Goal: Information Seeking & Learning: Learn about a topic

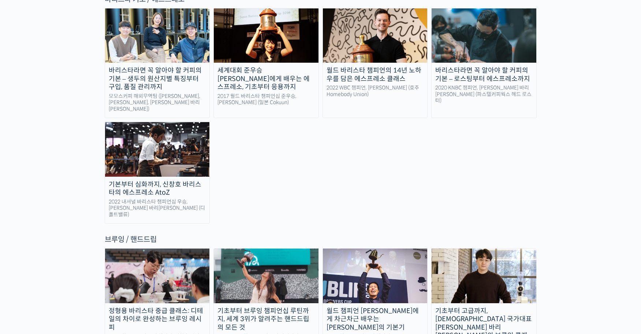
scroll to position [1112, 0]
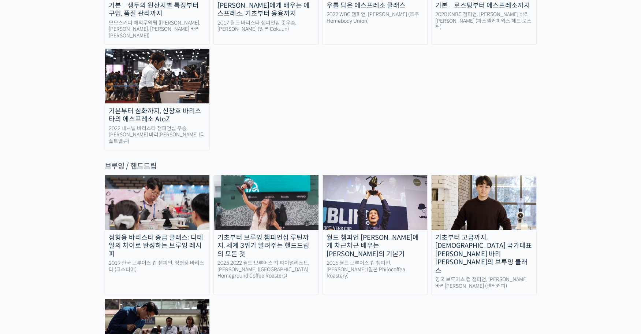
click at [445, 175] on img at bounding box center [484, 202] width 105 height 54
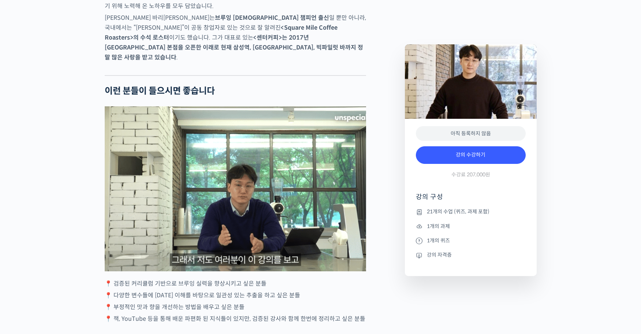
scroll to position [1206, 0]
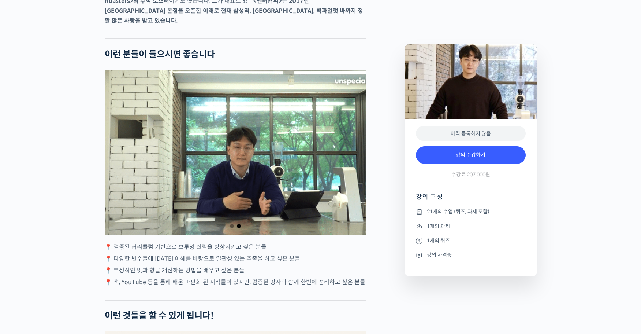
drag, startPoint x: 172, startPoint y: 254, endPoint x: 185, endPoint y: 270, distance: 21.3
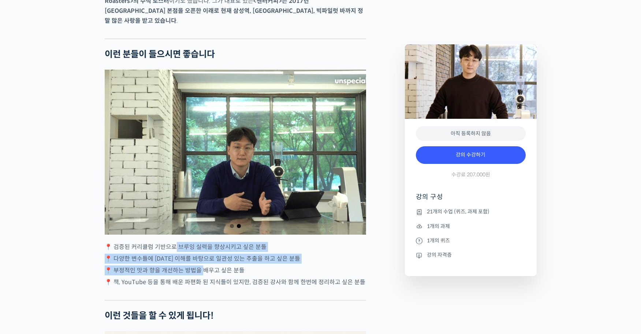
click at [228, 275] on p "📍 부정적인 맛과 향을 개선하는 방법을 배우고 싶은 분들" at bounding box center [235, 270] width 261 height 10
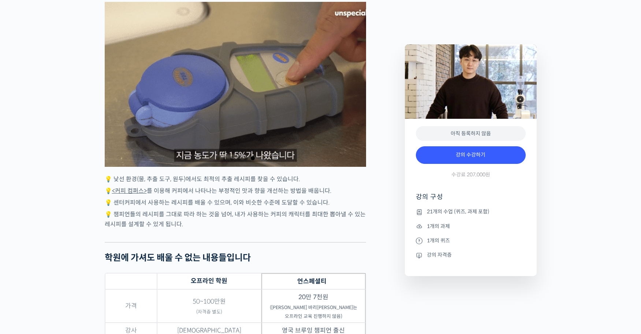
scroll to position [1644, 0]
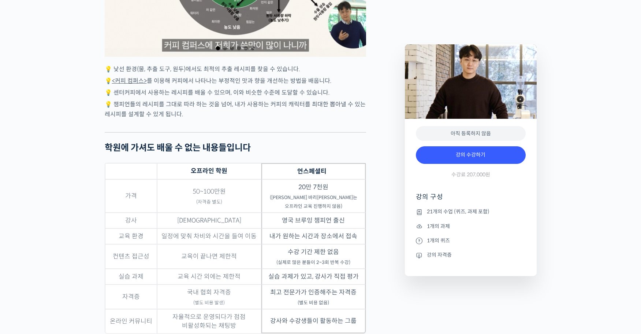
drag, startPoint x: 205, startPoint y: 220, endPoint x: 218, endPoint y: 220, distance: 12.8
click at [218, 220] on td "복불복" at bounding box center [209, 220] width 104 height 16
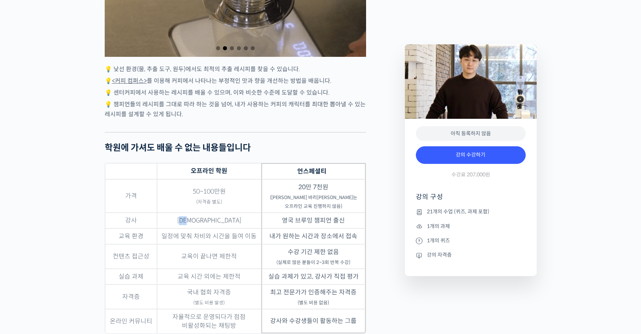
click at [221, 220] on td "복불복" at bounding box center [209, 220] width 104 height 16
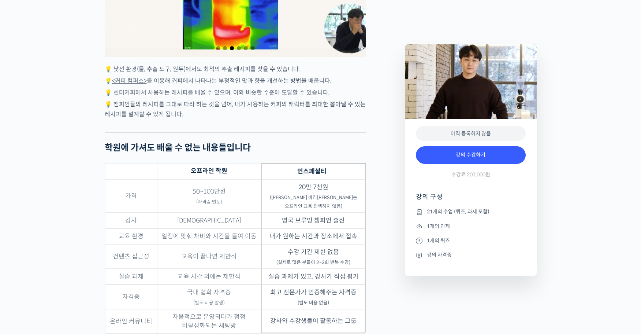
drag, startPoint x: 187, startPoint y: 274, endPoint x: 243, endPoint y: 272, distance: 56.4
click at [238, 272] on td "교육 시간 외에는 제한적" at bounding box center [209, 276] width 104 height 16
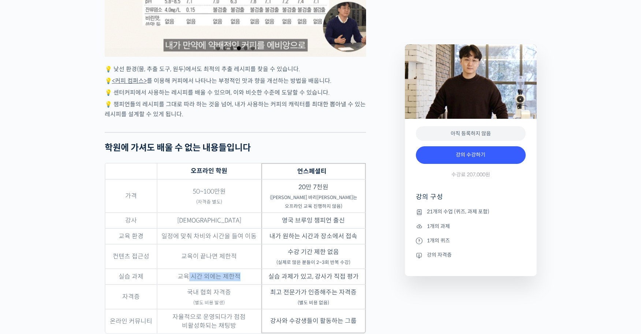
click at [246, 272] on td "교육 시간 외에는 제한적" at bounding box center [209, 276] width 104 height 16
click at [218, 261] on td "교육이 끝나면 제한적" at bounding box center [209, 256] width 104 height 25
drag, startPoint x: 277, startPoint y: 290, endPoint x: 345, endPoint y: 299, distance: 68.7
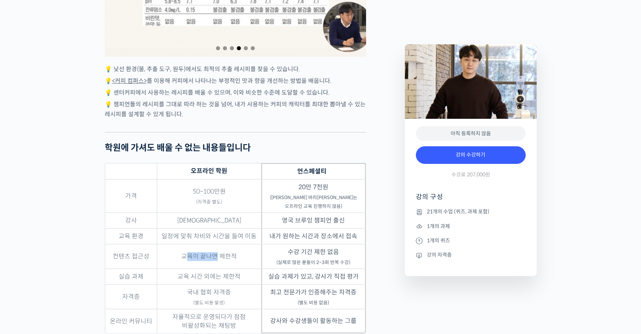
click at [346, 300] on td "최고 전문가가 인증해주는 자격증 (별도 비용 없음)" at bounding box center [313, 296] width 104 height 25
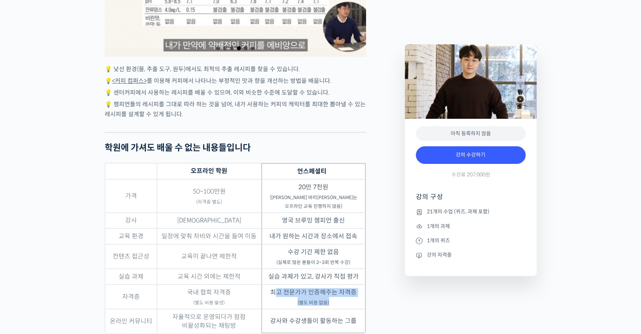
click at [348, 301] on td "최고 전문가가 인증해주는 자격증 (별도 비용 없음)" at bounding box center [313, 296] width 104 height 25
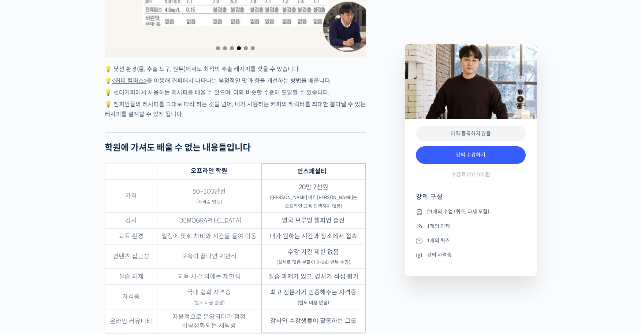
drag, startPoint x: 281, startPoint y: 291, endPoint x: 317, endPoint y: 295, distance: 35.8
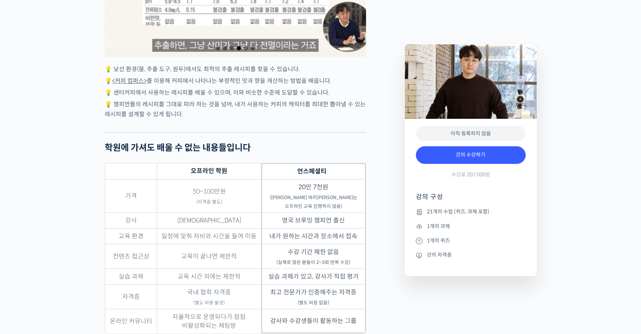
click at [333, 298] on td "최고 전문가가 인증해주는 자격증 (별도 비용 없음)" at bounding box center [313, 296] width 104 height 25
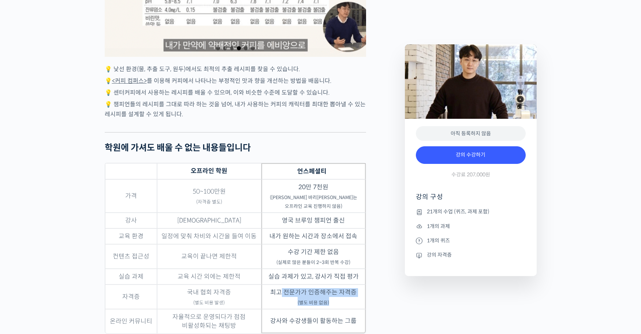
click at [334, 298] on td "최고 전문가가 인증해주는 자격증 (별도 비용 없음)" at bounding box center [313, 296] width 104 height 25
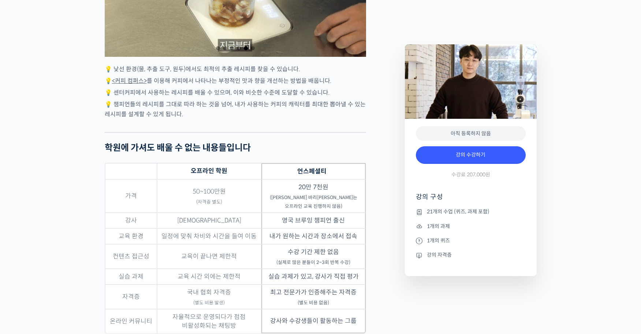
drag, startPoint x: 192, startPoint y: 292, endPoint x: 253, endPoint y: 303, distance: 61.9
click at [253, 303] on td "국내 협회 자격증 (별도 비용 발생)" at bounding box center [209, 296] width 104 height 25
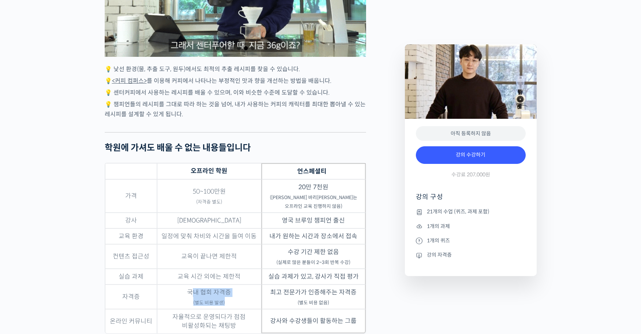
click at [253, 303] on td "국내 협회 자격증 (별도 비용 발생)" at bounding box center [209, 296] width 104 height 25
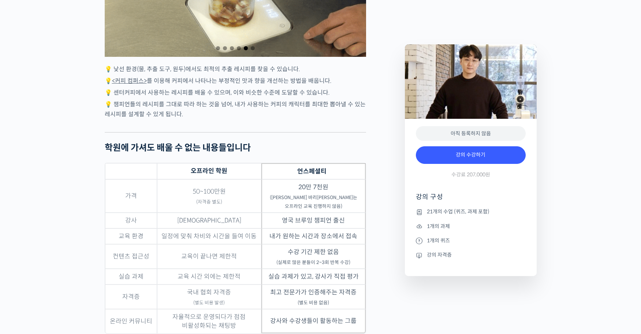
drag, startPoint x: 268, startPoint y: 291, endPoint x: 331, endPoint y: 301, distance: 64.0
click at [331, 301] on td "최고 전문가가 인증해주는 자격증 (별도 비용 없음)" at bounding box center [313, 296] width 104 height 25
click at [334, 301] on td "최고 전문가가 인증해주는 자격증 (별도 비용 없음)" at bounding box center [313, 296] width 104 height 25
drag, startPoint x: 258, startPoint y: 288, endPoint x: 330, endPoint y: 302, distance: 73.0
click at [331, 302] on tr "자격증 국내 협회 자격증 (별도 비용 발생) 최고 전문가가 인증해주는 자격증 (별도 비용 없음)" at bounding box center [235, 296] width 261 height 25
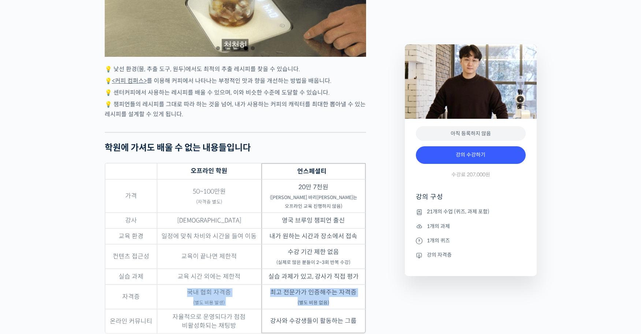
click at [332, 302] on td "최고 전문가가 인증해주는 자격증 (별도 비용 없음)" at bounding box center [313, 296] width 104 height 25
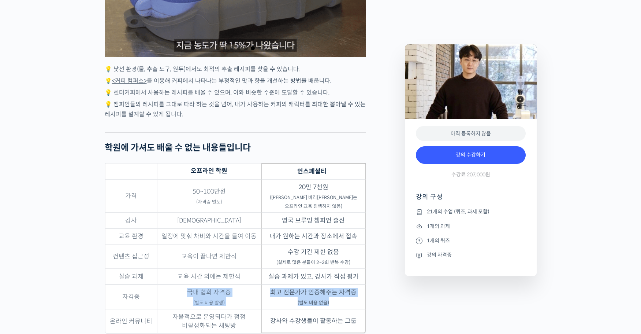
click at [274, 320] on td "강사와 수강생들이 활동하는 그룹" at bounding box center [313, 321] width 104 height 24
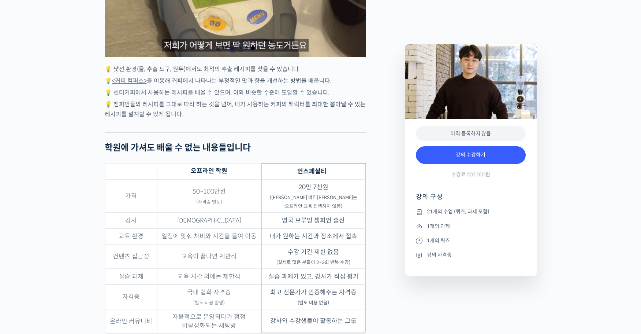
drag, startPoint x: 272, startPoint y: 320, endPoint x: 344, endPoint y: 319, distance: 72.5
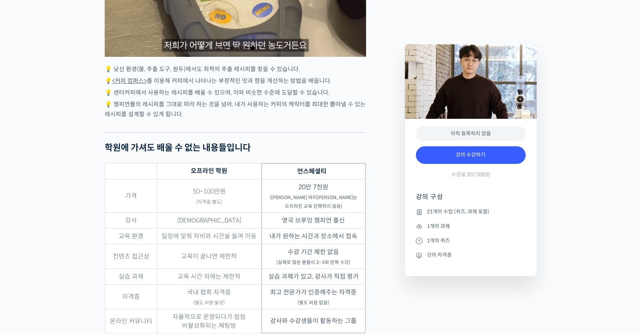
click at [343, 319] on td "강사와 수강생들이 활동하는 그룹" at bounding box center [313, 321] width 104 height 24
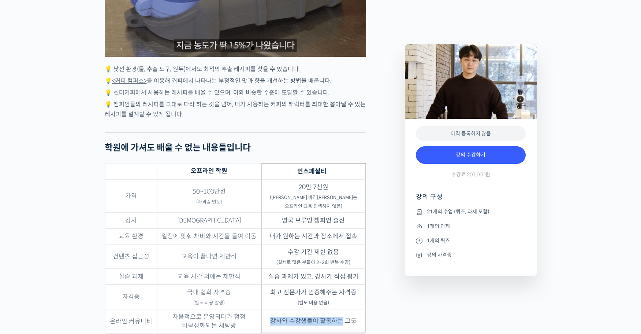
click at [344, 319] on td "강사와 수강생들이 활동하는 그룹" at bounding box center [313, 321] width 104 height 24
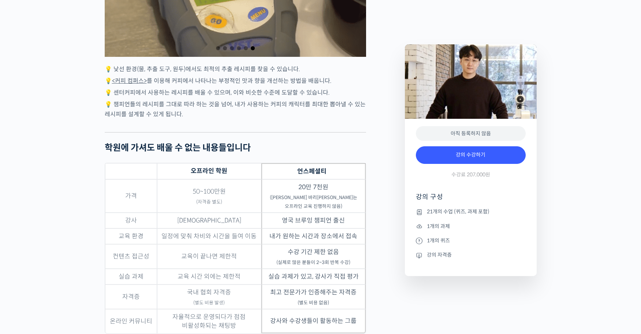
scroll to position [1681, 0]
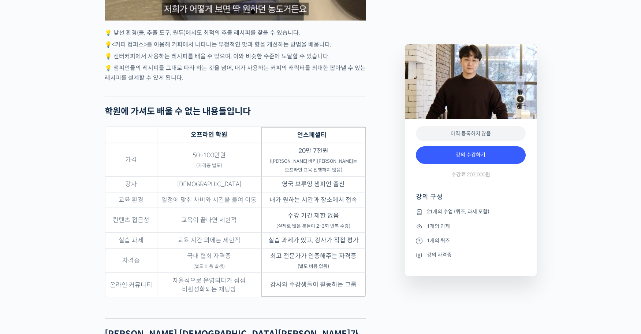
drag, startPoint x: 172, startPoint y: 281, endPoint x: 228, endPoint y: 288, distance: 55.7
click at [251, 292] on td "자율적으로 운영되다가 점점 비활성화되는 채팅방" at bounding box center [209, 284] width 104 height 24
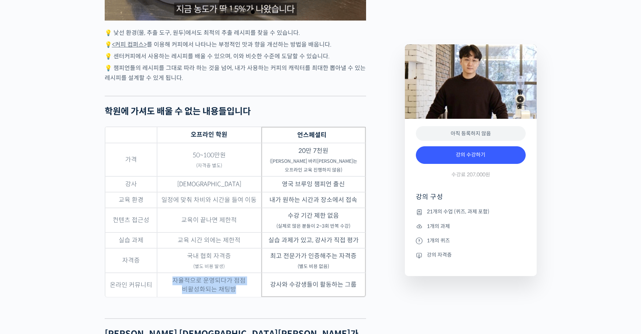
click at [254, 293] on td "자율적으로 운영되다가 점점 비활성화되는 채팅방" at bounding box center [209, 284] width 104 height 24
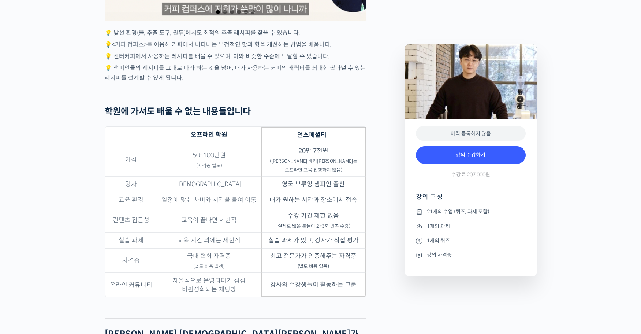
drag, startPoint x: 275, startPoint y: 285, endPoint x: 358, endPoint y: 287, distance: 82.8
click at [358, 287] on td "강사와 수강생들이 활동하는 그룹" at bounding box center [313, 284] width 104 height 24
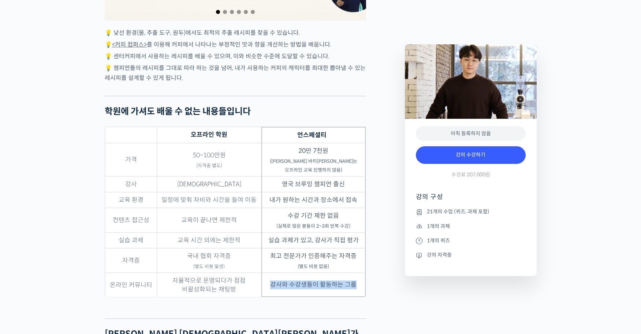
click at [358, 287] on td "강사와 수강생들이 활동하는 그룹" at bounding box center [313, 284] width 104 height 24
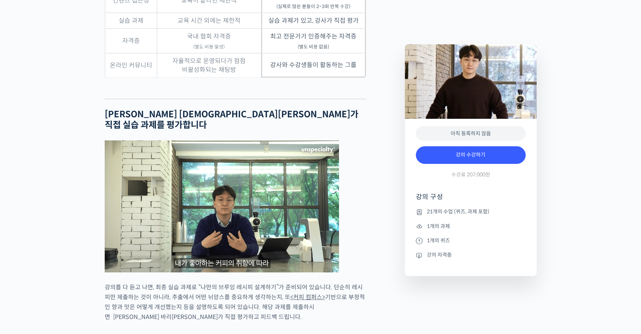
scroll to position [1937, 0]
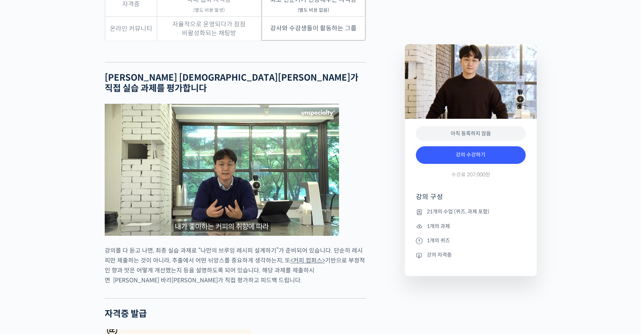
drag, startPoint x: 108, startPoint y: 239, endPoint x: 163, endPoint y: 245, distance: 55.6
click at [153, 245] on p "강의를 다 듣고 나면, 최종 실습 과제로 “나만의 브루잉 레시피 설계하기”가 준비되어 있습니다. 단순히 레시피만 제출하는 것이 아니라, 추출에…" at bounding box center [235, 265] width 261 height 40
drag, startPoint x: 223, startPoint y: 241, endPoint x: 323, endPoint y: 241, distance: 99.6
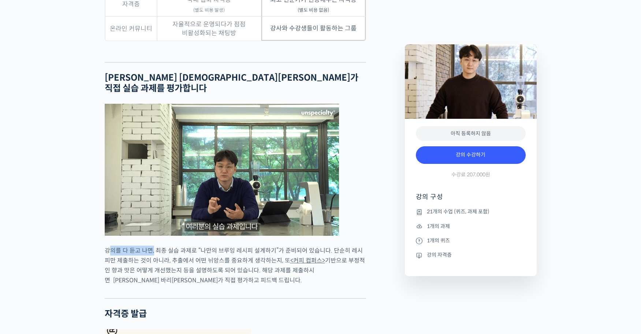
click at [324, 245] on p "강의를 다 듣고 나면, 최종 실습 과제로 “나만의 브루잉 레시피 설계하기”가 준비되어 있습니다. 단순히 레시피만 제출하는 것이 아니라, 추출에…" at bounding box center [235, 265] width 261 height 40
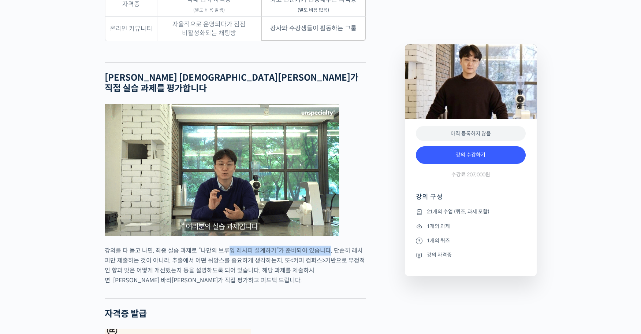
click at [333, 245] on p "강의를 다 듣고 나면, 최종 실습 과제로 “나만의 브루잉 레시피 설계하기”가 준비되어 있습니다. 단순히 레시피만 제출하는 것이 아니라, 추출에…" at bounding box center [235, 265] width 261 height 40
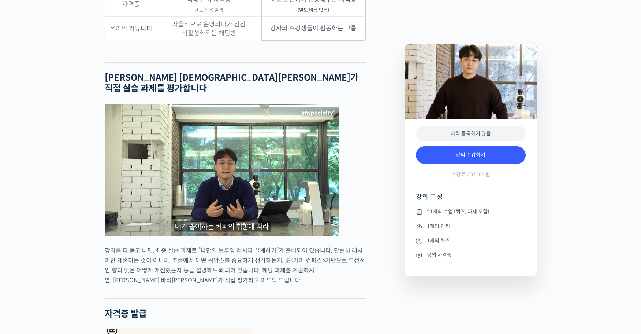
drag, startPoint x: 107, startPoint y: 249, endPoint x: 167, endPoint y: 247, distance: 59.7
click at [158, 247] on p "강의를 다 듣고 나면, 최종 실습 과제로 “나만의 브루잉 레시피 설계하기”가 준비되어 있습니다. 단순히 레시피만 제출하는 것이 아니라, 추출에…" at bounding box center [235, 265] width 261 height 40
drag, startPoint x: 167, startPoint y: 247, endPoint x: 233, endPoint y: 245, distance: 66.7
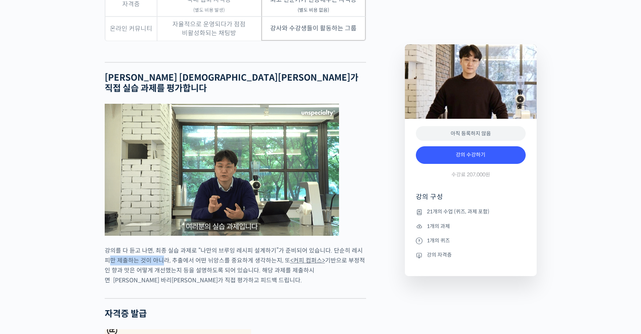
click at [245, 245] on p "강의를 다 듣고 나면, 최종 실습 과제로 “나만의 브루잉 레시피 설계하기”가 준비되어 있습니다. 단순히 레시피만 제출하는 것이 아니라, 추출에…" at bounding box center [235, 265] width 261 height 40
drag, startPoint x: 178, startPoint y: 256, endPoint x: 216, endPoint y: 261, distance: 38.1
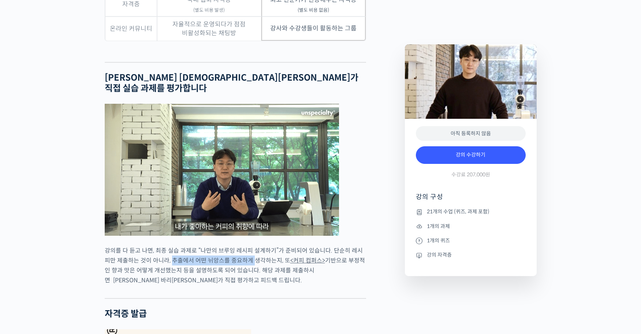
click at [234, 265] on p "강의를 다 듣고 나면, 최종 실습 과제로 “나만의 브루잉 레시피 설계하기”가 준비되어 있습니다. 단순히 레시피만 제출하는 것이 아니라, 추출에…" at bounding box center [235, 265] width 261 height 40
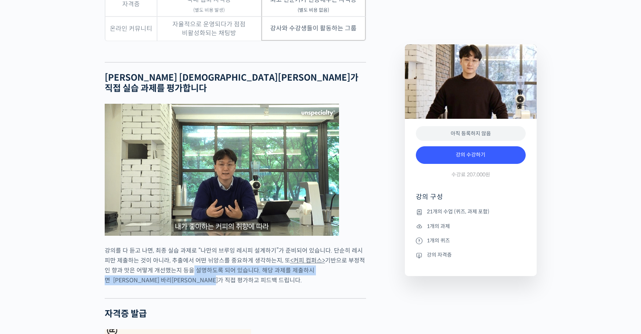
click at [236, 265] on p "강의를 다 듣고 나면, 최종 실습 과제로 “나만의 브루잉 레시피 설계하기”가 준비되어 있습니다. 단순히 레시피만 제출하는 것이 아니라, 추출에…" at bounding box center [235, 265] width 261 height 40
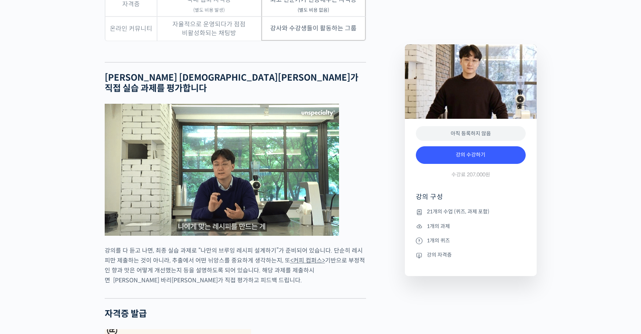
click at [271, 264] on p "강의를 다 듣고 나면, 최종 실습 과제로 “나만의 브루잉 레시피 설계하기”가 준비되어 있습니다. 단순히 레시피만 제출하는 것이 아니라, 추출에…" at bounding box center [235, 265] width 261 height 40
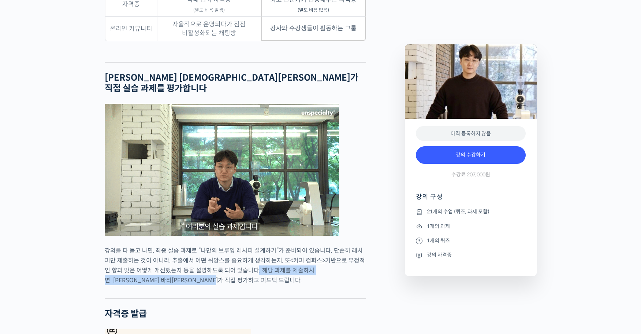
click at [276, 265] on p "강의를 다 듣고 나면, 최종 실습 과제로 “나만의 브루잉 레시피 설계하기”가 준비되어 있습니다. 단순히 레시피만 제출하는 것이 아니라, 추출에…" at bounding box center [235, 265] width 261 height 40
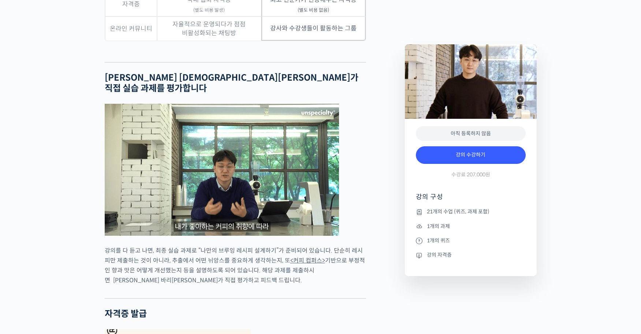
click at [295, 256] on link "<커피 컴퍼스>" at bounding box center [307, 260] width 35 height 8
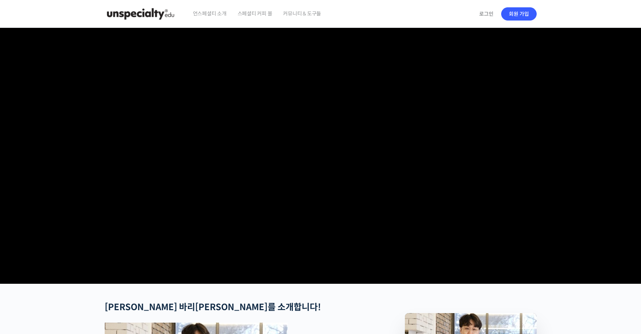
click at [320, 13] on span "커뮤니티 & 도구들" at bounding box center [302, 14] width 38 height 28
